Goal: Check status: Check status

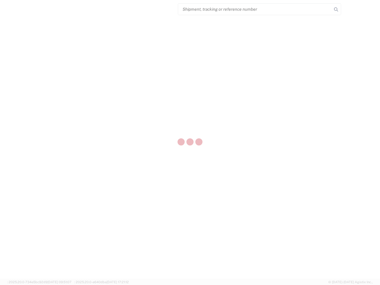
select select "US"
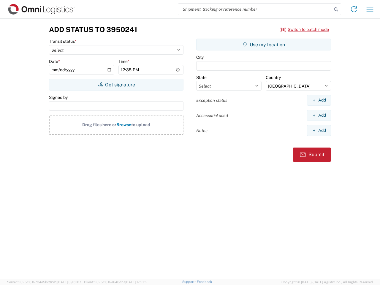
click at [255, 9] on input "search" at bounding box center [255, 9] width 154 height 11
click at [336, 10] on icon at bounding box center [336, 9] width 8 height 8
click at [354, 9] on icon at bounding box center [354, 9] width 10 height 10
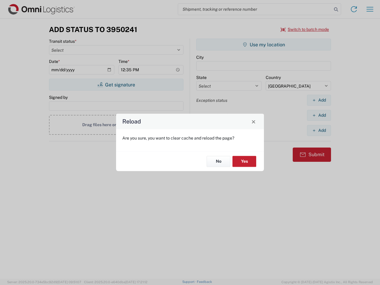
click at [370, 9] on div "Reload Are you sure, you want to clear cache and reload the page? No Yes" at bounding box center [190, 142] width 380 height 285
click at [305, 29] on div "Reload Are you sure, you want to clear cache and reload the page? No Yes" at bounding box center [190, 142] width 380 height 285
click at [116, 85] on div "Reload Are you sure, you want to clear cache and reload the page? No Yes" at bounding box center [190, 142] width 380 height 285
click at [264, 45] on div "Reload Are you sure, you want to clear cache and reload the page? No Yes" at bounding box center [190, 142] width 380 height 285
click at [319, 100] on div "Reload Are you sure, you want to clear cache and reload the page? No Yes" at bounding box center [190, 142] width 380 height 285
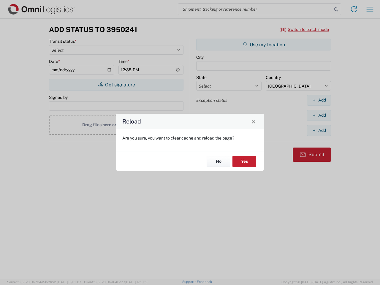
click at [319, 115] on div "Reload Are you sure, you want to clear cache and reload the page? No Yes" at bounding box center [190, 142] width 380 height 285
click at [319, 130] on div "Reload Are you sure, you want to clear cache and reload the page? No Yes" at bounding box center [190, 142] width 380 height 285
